Goal: Task Accomplishment & Management: Use online tool/utility

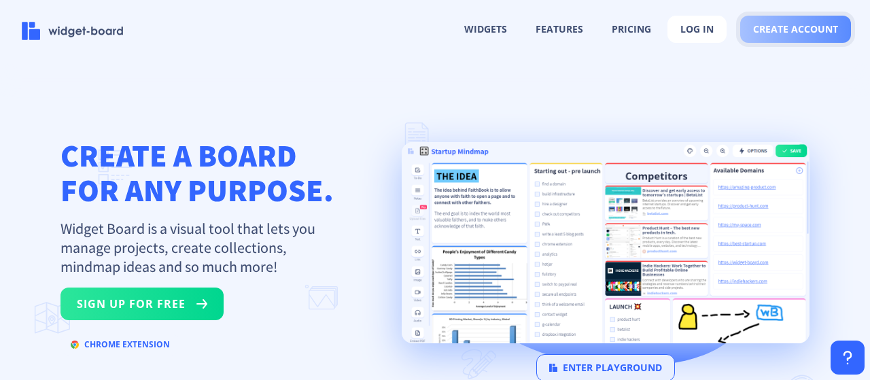
click at [806, 33] on span "create account" at bounding box center [795, 29] width 85 height 11
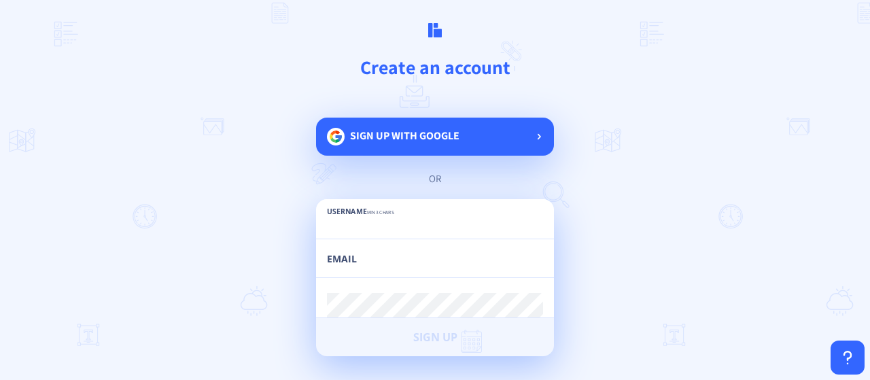
click at [411, 142] on span "Sign up with google" at bounding box center [404, 135] width 109 height 14
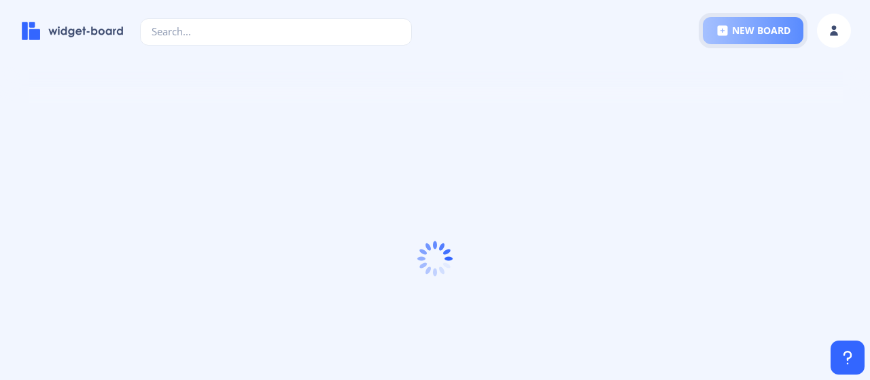
click at [762, 32] on button "new board" at bounding box center [753, 30] width 101 height 27
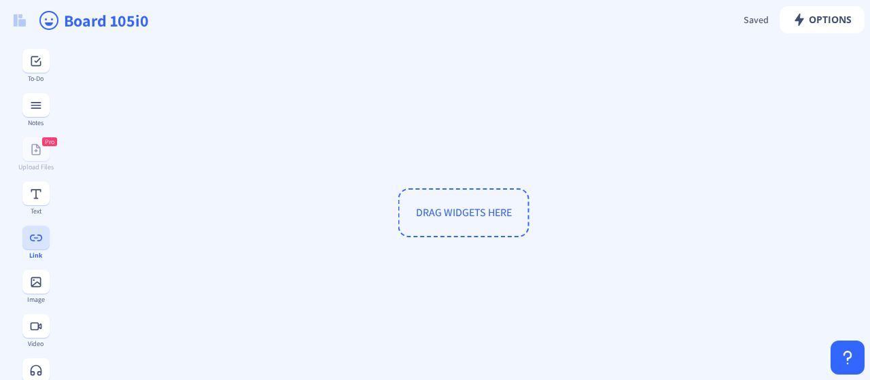
click at [37, 240] on icon at bounding box center [39, 237] width 5 height 7
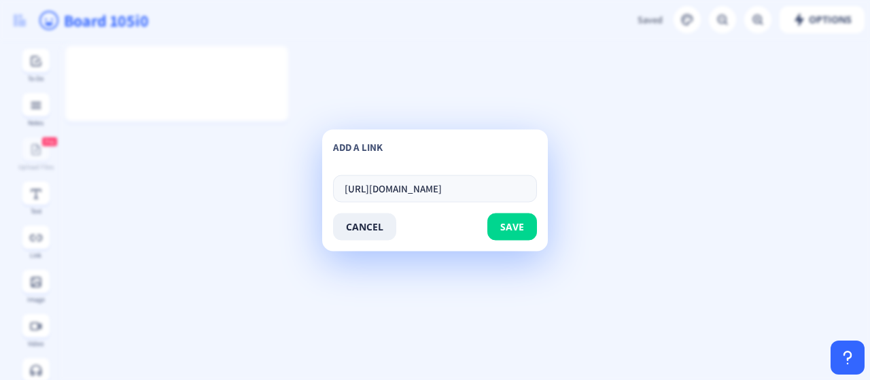
scroll to position [0, 324]
type input "[URL][DOMAIN_NAME]"
click at [527, 229] on button "save" at bounding box center [512, 226] width 50 height 27
